Goal: Communication & Community: Answer question/provide support

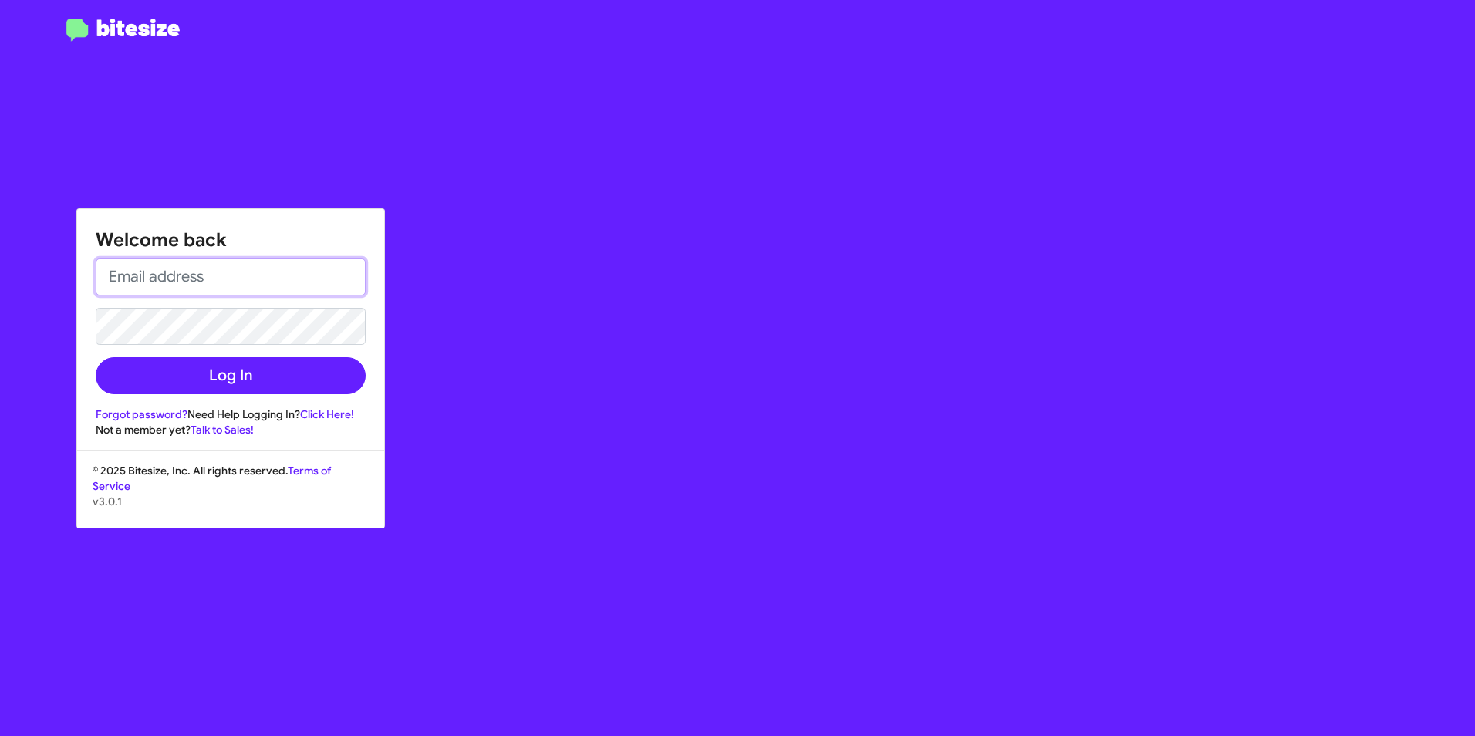
click at [211, 289] on input "email" at bounding box center [231, 276] width 270 height 37
type input "[PERSON_NAME][EMAIL_ADDRESS][PERSON_NAME][PERSON_NAME][DOMAIN_NAME]"
click at [96, 357] on button "Log In" at bounding box center [231, 375] width 270 height 37
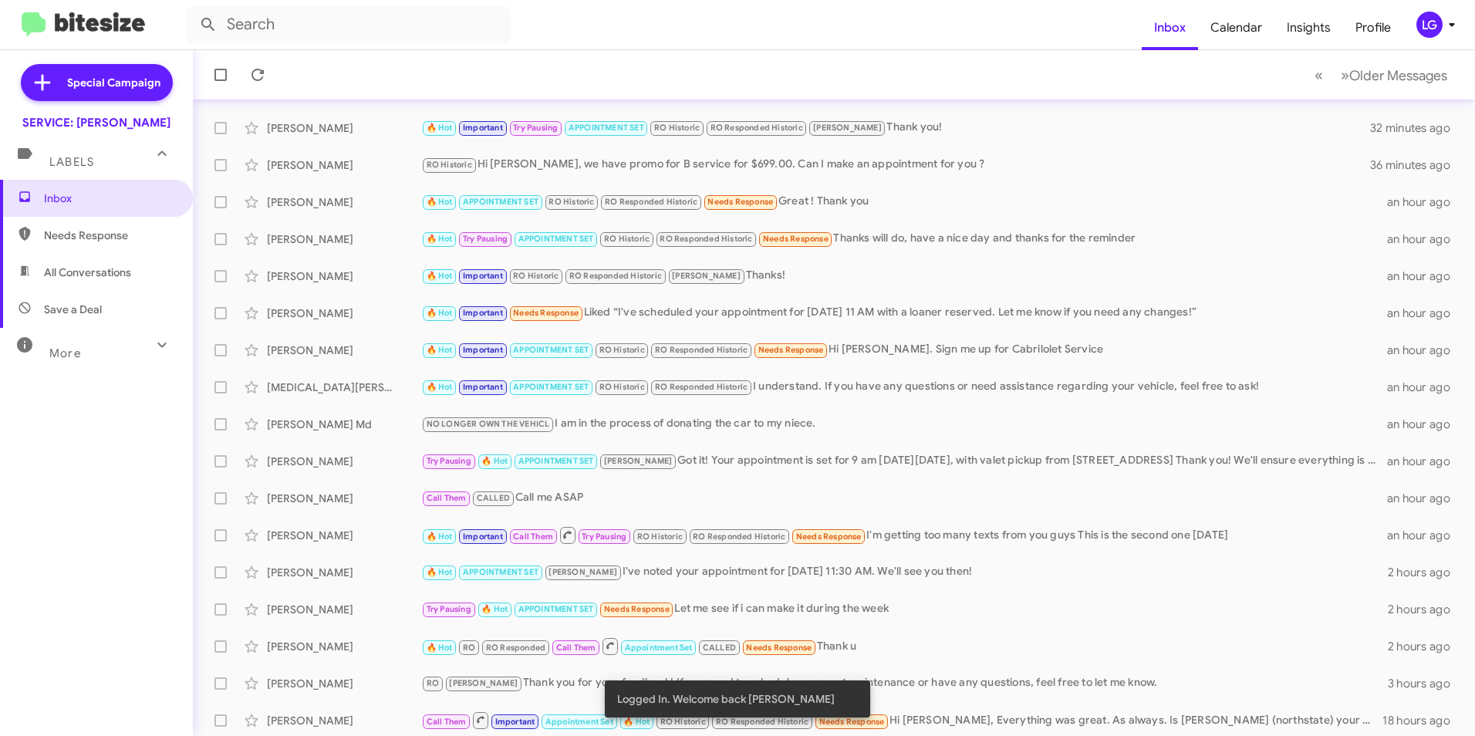
scroll to position [154, 0]
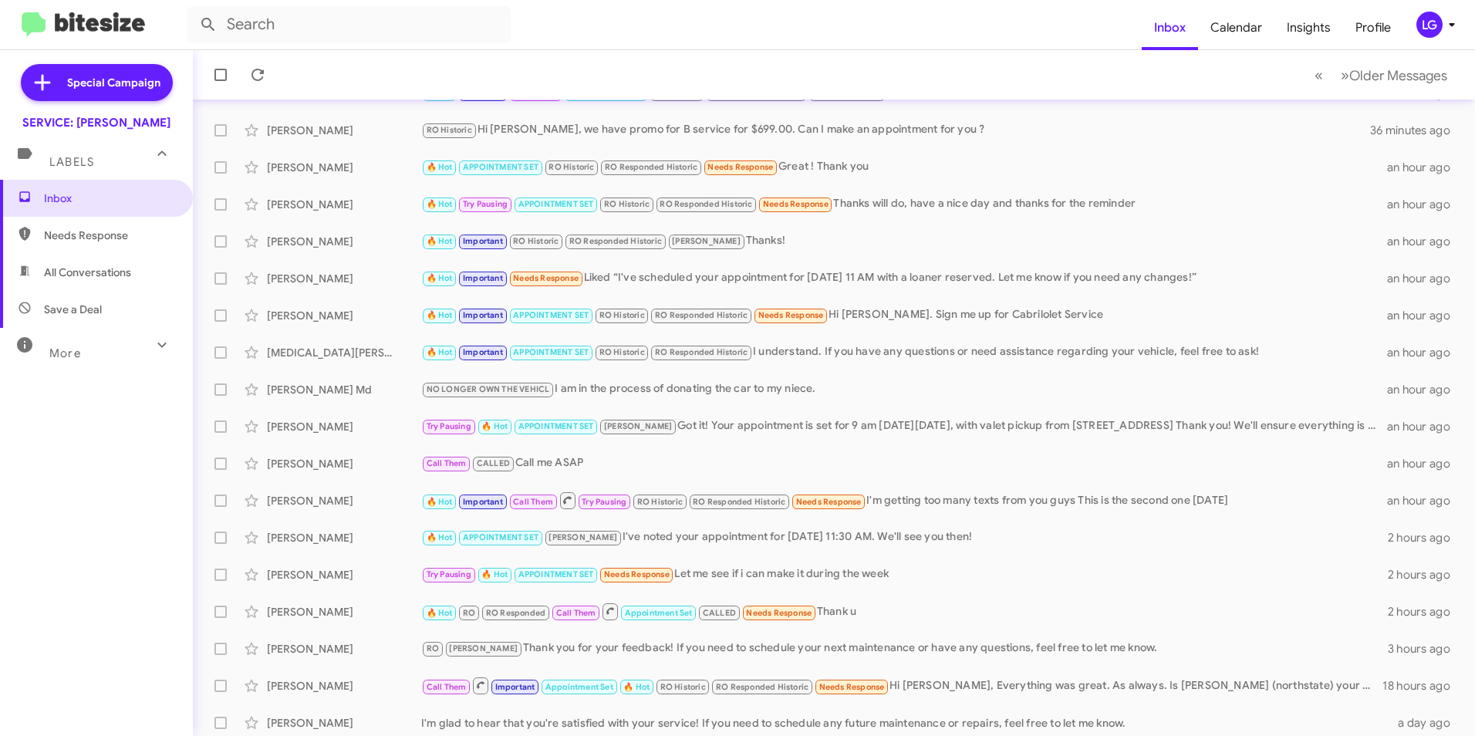
click at [429, 501] on span "🔥 Hot" at bounding box center [440, 502] width 26 height 10
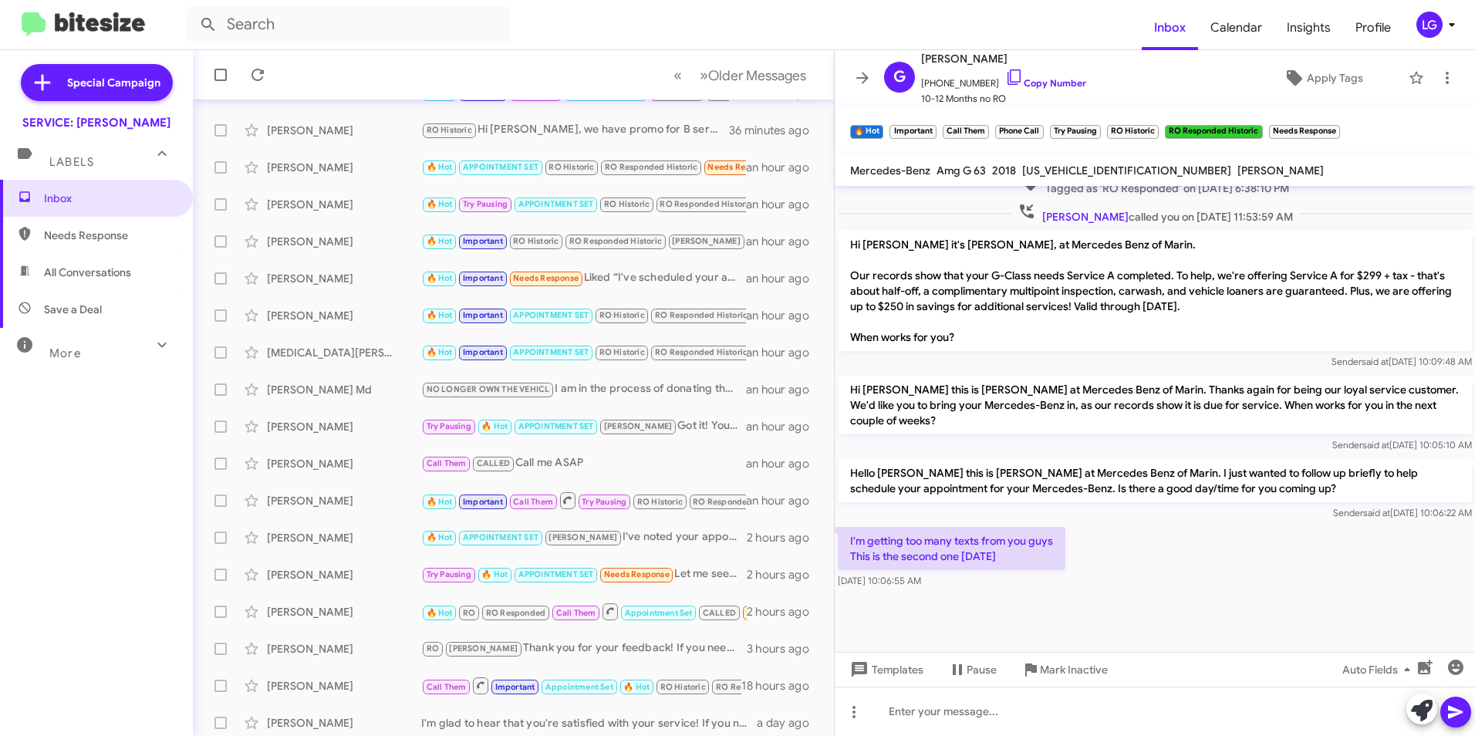
scroll to position [835, 0]
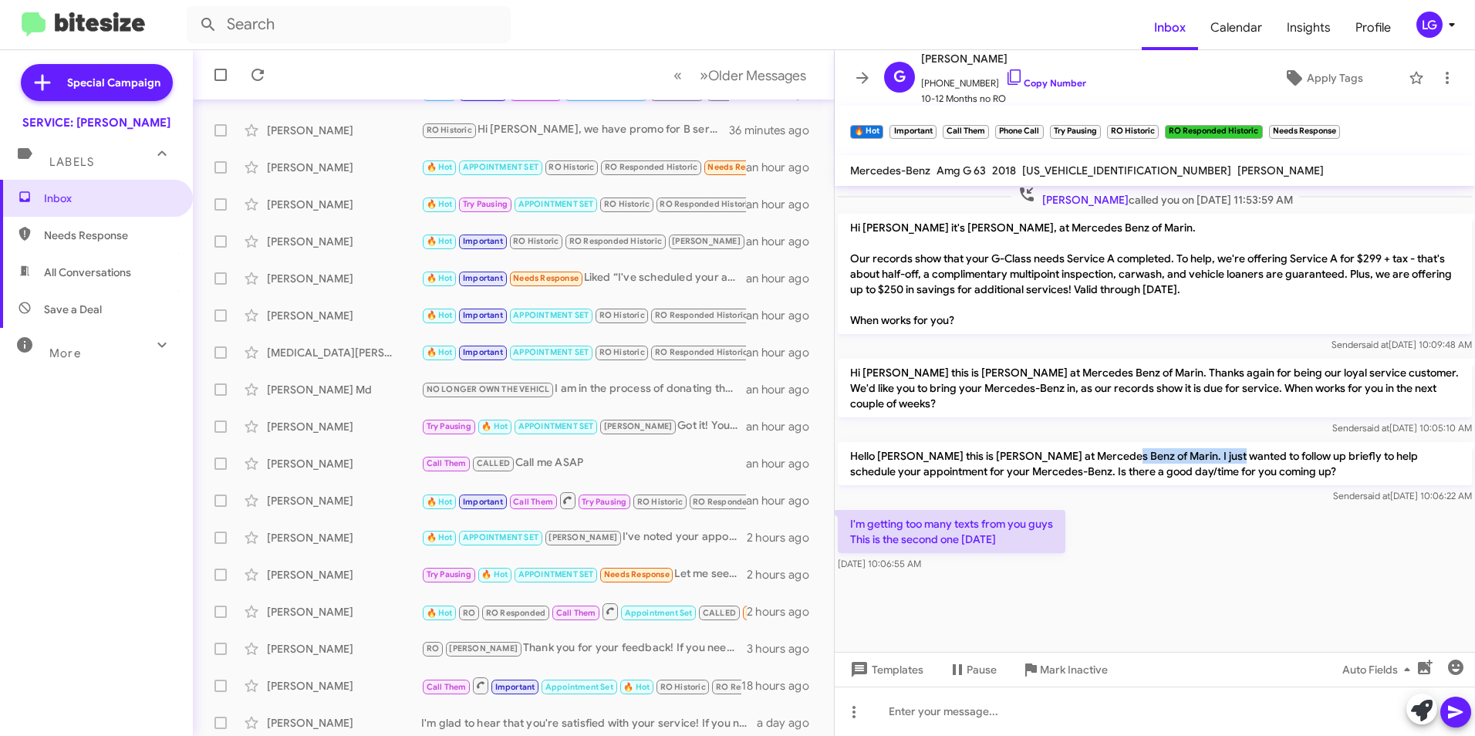
drag, startPoint x: 1127, startPoint y: 454, endPoint x: 1231, endPoint y: 457, distance: 104.2
click at [1231, 457] on p "Hello [PERSON_NAME] this is [PERSON_NAME] at Mercedes Benz of Marin. I just wan…" at bounding box center [1155, 463] width 634 height 43
drag, startPoint x: 1231, startPoint y: 457, endPoint x: 1250, endPoint y: 481, distance: 30.1
click at [1250, 481] on p "Hello [PERSON_NAME] this is [PERSON_NAME] at Mercedes Benz of Marin. I just wan…" at bounding box center [1155, 463] width 634 height 43
drag, startPoint x: 1241, startPoint y: 476, endPoint x: 1251, endPoint y: 481, distance: 11.4
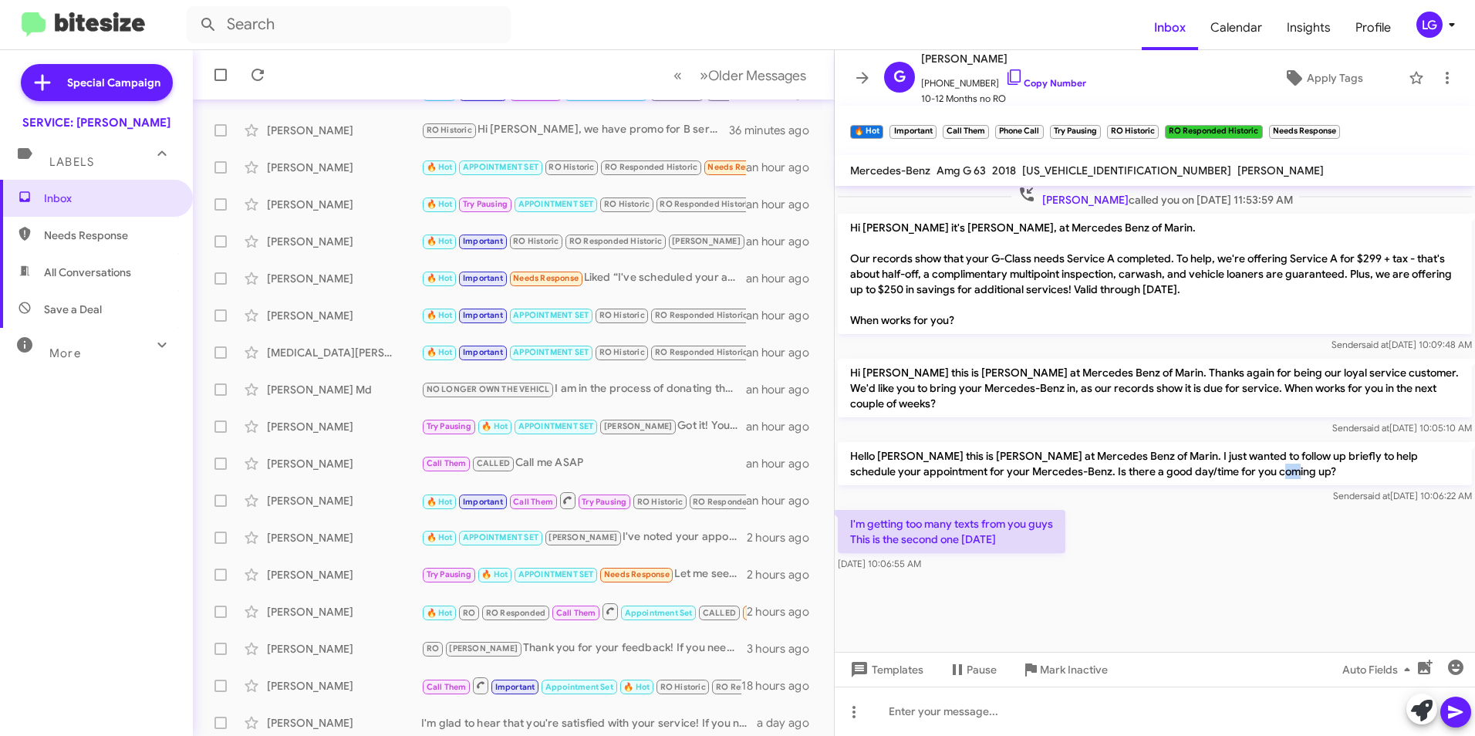
click at [1251, 481] on p "Hello [PERSON_NAME] this is [PERSON_NAME] at Mercedes Benz of Marin. I just wan…" at bounding box center [1155, 463] width 634 height 43
drag, startPoint x: 1251, startPoint y: 481, endPoint x: 1172, endPoint y: 460, distance: 81.4
click at [1172, 460] on p "Hello [PERSON_NAME] this is [PERSON_NAME] at Mercedes Benz of Marin. I just wan…" at bounding box center [1155, 463] width 634 height 43
drag, startPoint x: 1191, startPoint y: 390, endPoint x: 1209, endPoint y: 399, distance: 20.4
click at [1209, 399] on p "Hi [PERSON_NAME] this is [PERSON_NAME] at Mercedes Benz of Marin. Thanks again …" at bounding box center [1155, 388] width 634 height 59
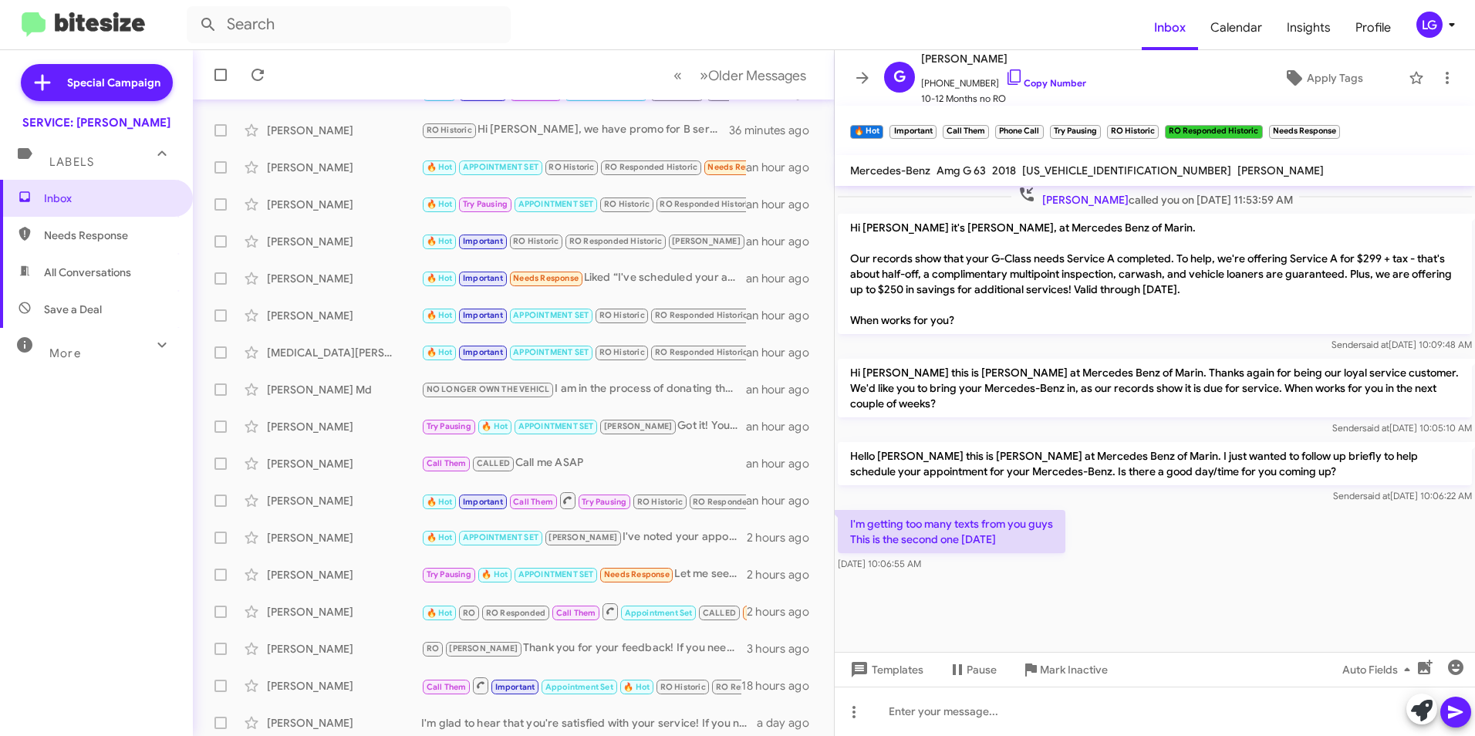
drag, startPoint x: 1209, startPoint y: 399, endPoint x: 1156, endPoint y: 393, distance: 53.6
click at [1156, 393] on p "Hi [PERSON_NAME] this is [PERSON_NAME] at Mercedes Benz of Marin. Thanks again …" at bounding box center [1155, 388] width 634 height 59
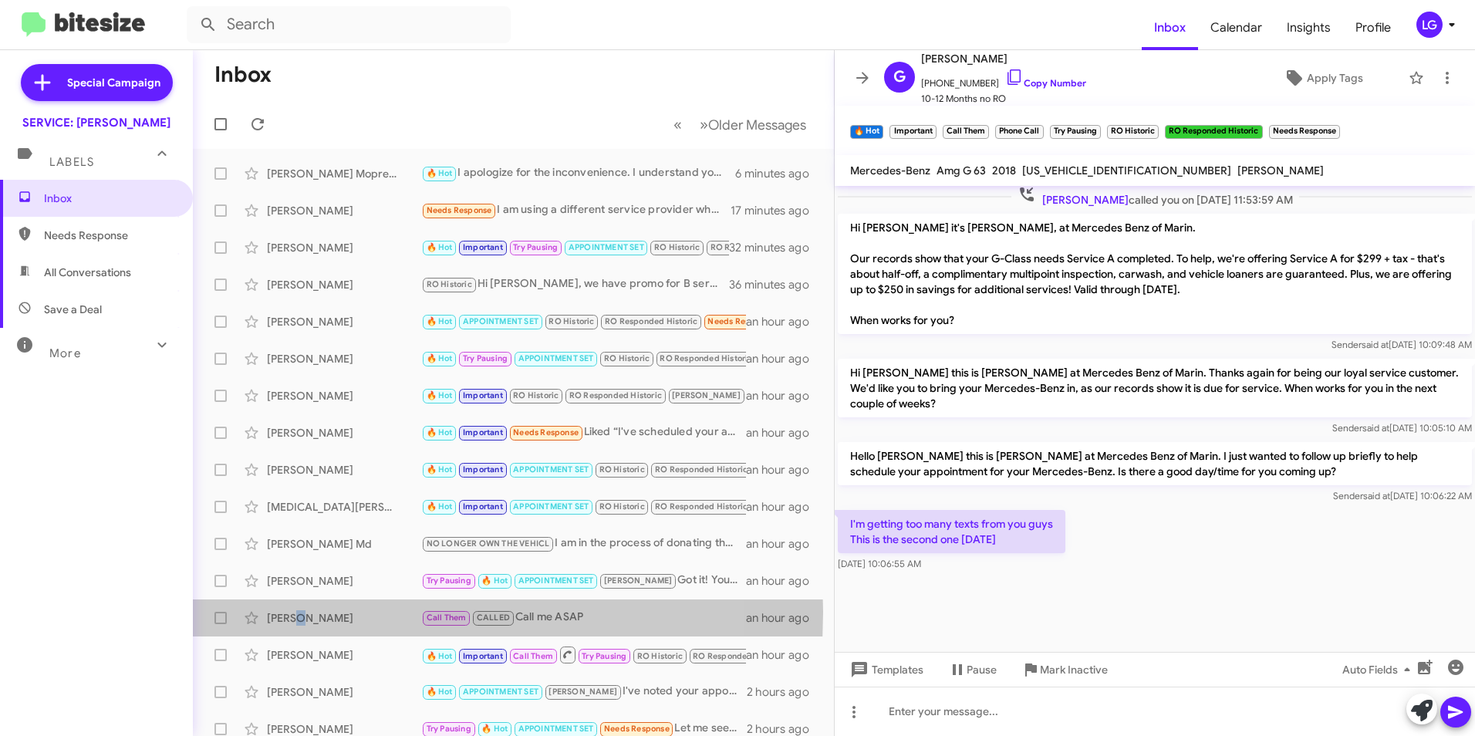
click at [294, 611] on div "[PERSON_NAME]" at bounding box center [344, 617] width 154 height 15
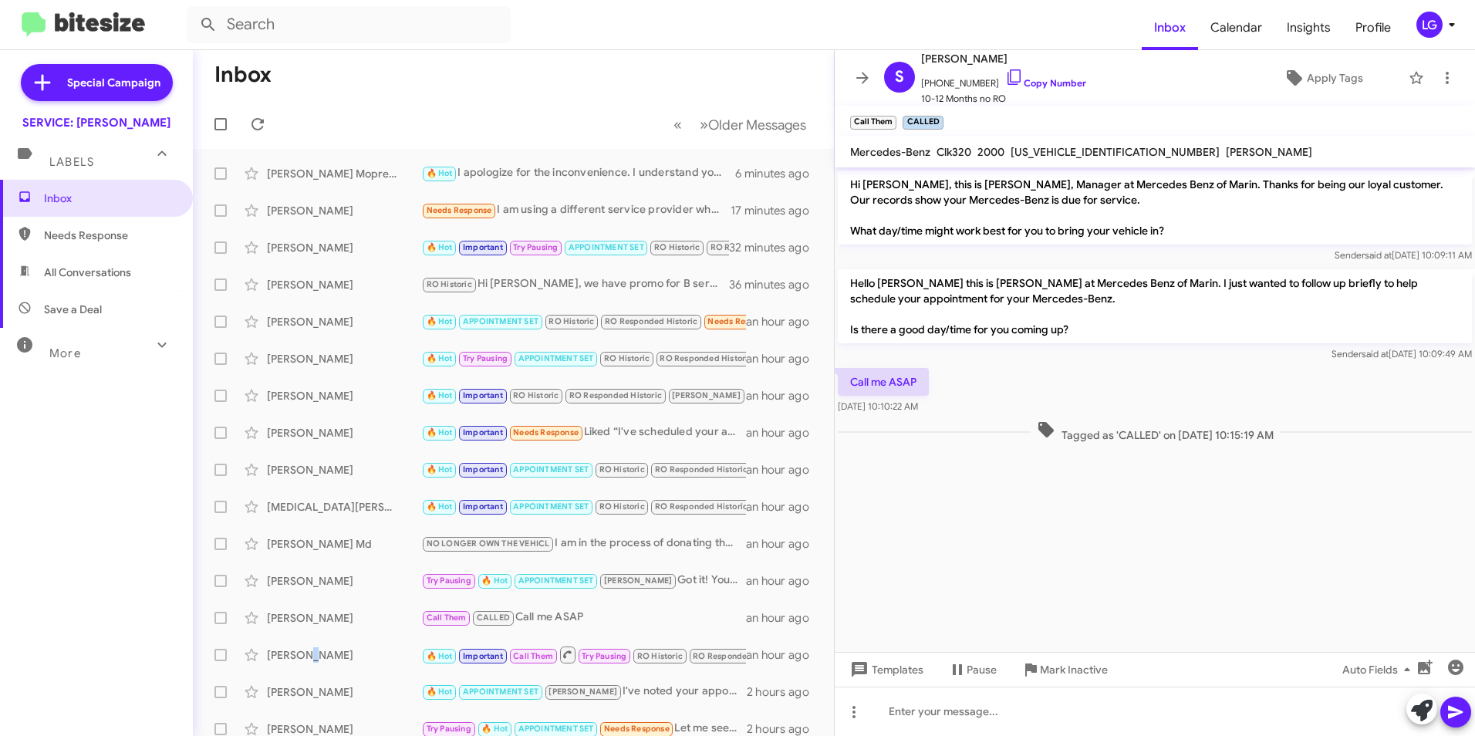
drag, startPoint x: 294, startPoint y: 611, endPoint x: 310, endPoint y: 663, distance: 54.2
click at [310, 663] on div "[PERSON_NAME] 🔥 Hot Important Call Them Try Pausing RO Historic RO Responded Hi…" at bounding box center [513, 654] width 616 height 31
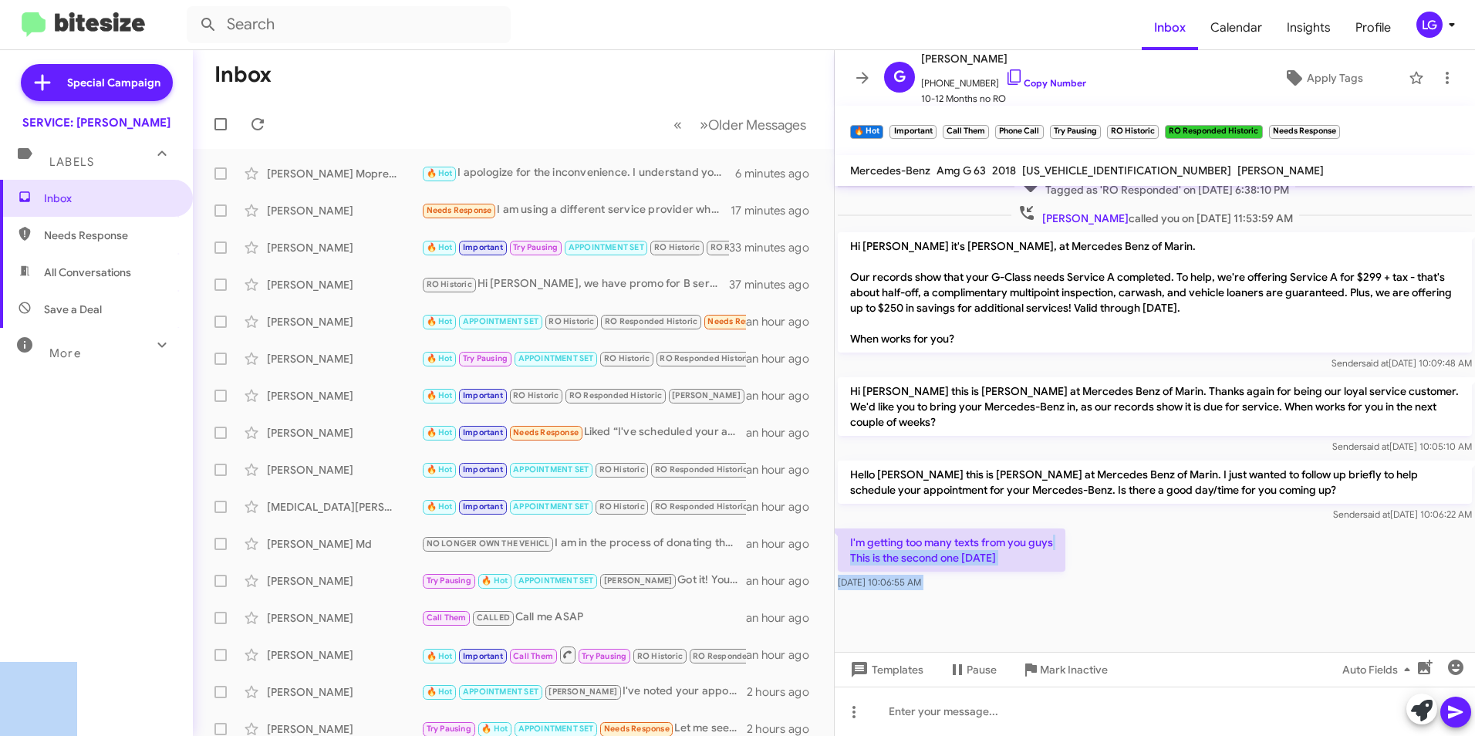
drag, startPoint x: 899, startPoint y: 541, endPoint x: 1079, endPoint y: 542, distance: 180.5
drag, startPoint x: 1079, startPoint y: 542, endPoint x: 1138, endPoint y: 604, distance: 85.6
click at [1138, 604] on div at bounding box center [1155, 631] width 640 height 77
click at [1158, 605] on div at bounding box center [1155, 631] width 640 height 77
